Goal: Information Seeking & Learning: Check status

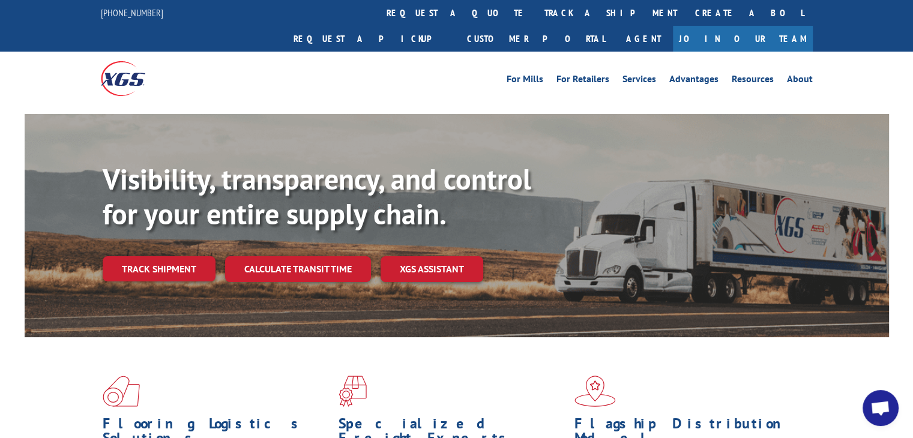
click at [408, 52] on div "For Mills For Retailers Services Advantages Resources About For Mills For Retai…" at bounding box center [457, 78] width 712 height 53
click at [536, 17] on link "track a shipment" at bounding box center [611, 13] width 151 height 26
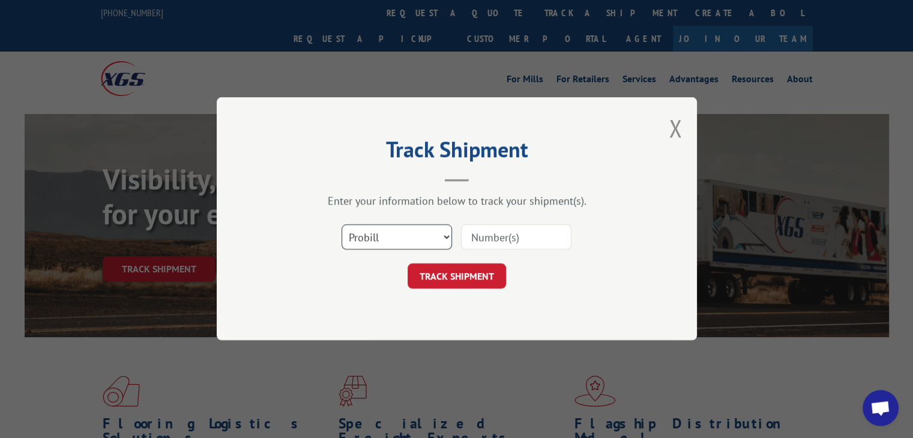
click at [394, 241] on select "Select category... Probill BOL PO" at bounding box center [397, 237] width 110 height 25
select select "po"
click at [342, 225] on select "Select category... Probill BOL PO" at bounding box center [397, 237] width 110 height 25
click at [498, 236] on input at bounding box center [516, 237] width 110 height 25
drag, startPoint x: 528, startPoint y: 212, endPoint x: 513, endPoint y: 238, distance: 29.9
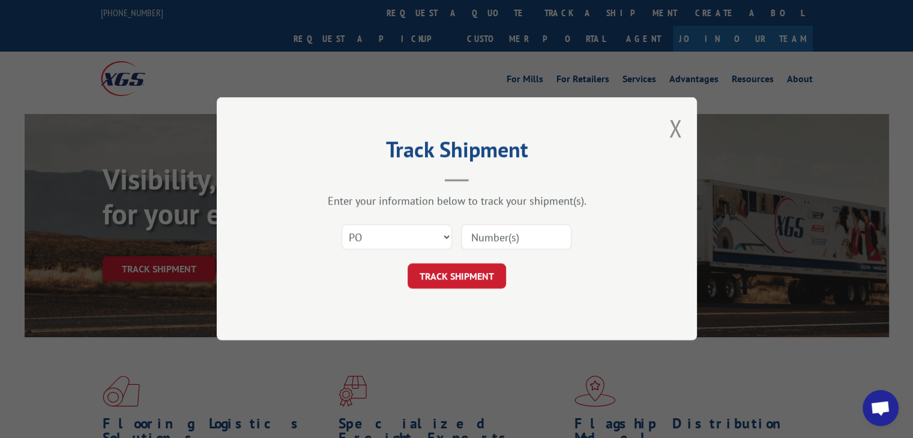
paste input "63549724"
type input "63549724"
click at [480, 273] on button "TRACK SHIPMENT" at bounding box center [457, 276] width 98 height 25
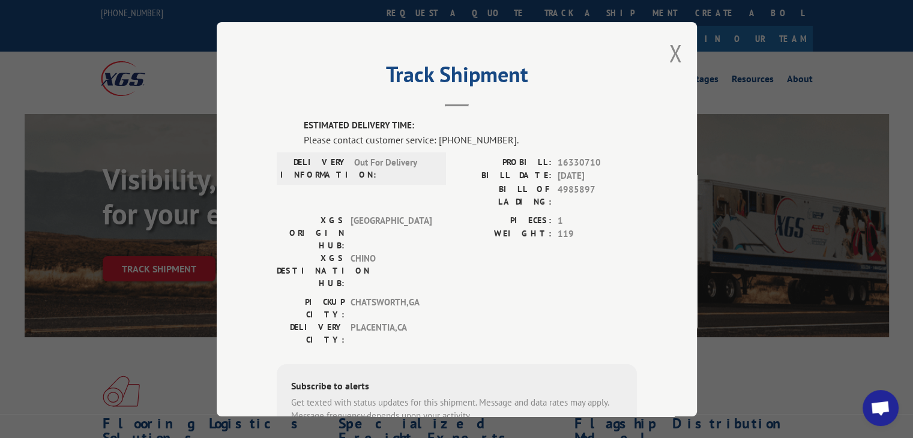
drag, startPoint x: 668, startPoint y: 55, endPoint x: 671, endPoint y: 42, distance: 13.0
click at [669, 55] on button "Close modal" at bounding box center [675, 53] width 13 height 32
